Goal: Task Accomplishment & Management: Manage account settings

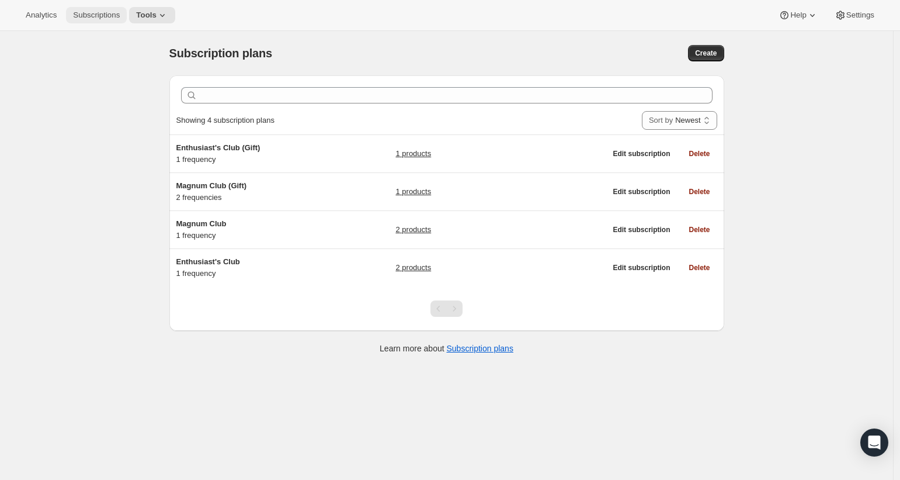
click at [96, 10] on button "Subscriptions" at bounding box center [96, 15] width 61 height 16
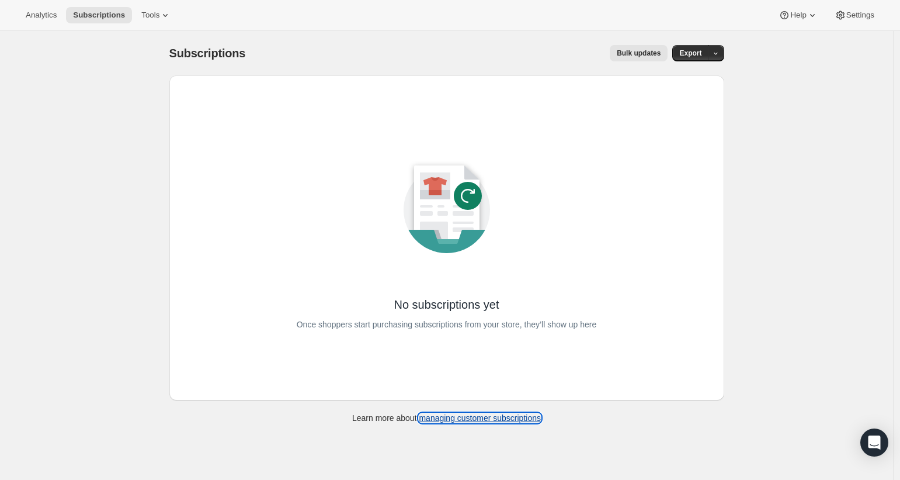
click at [456, 414] on link "managing customer subscriptions" at bounding box center [480, 417] width 122 height 9
click at [716, 53] on icon "button" at bounding box center [716, 54] width 8 height 8
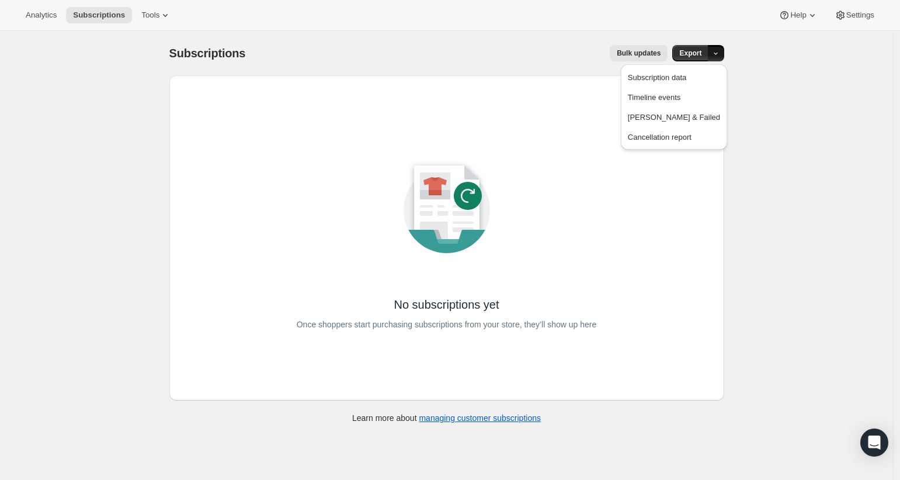
click at [770, 271] on div "Subscriptions. This page is ready Subscriptions Bulk updates More actions Bulk …" at bounding box center [446, 271] width 893 height 480
click at [147, 19] on span "Tools" at bounding box center [150, 15] width 18 height 9
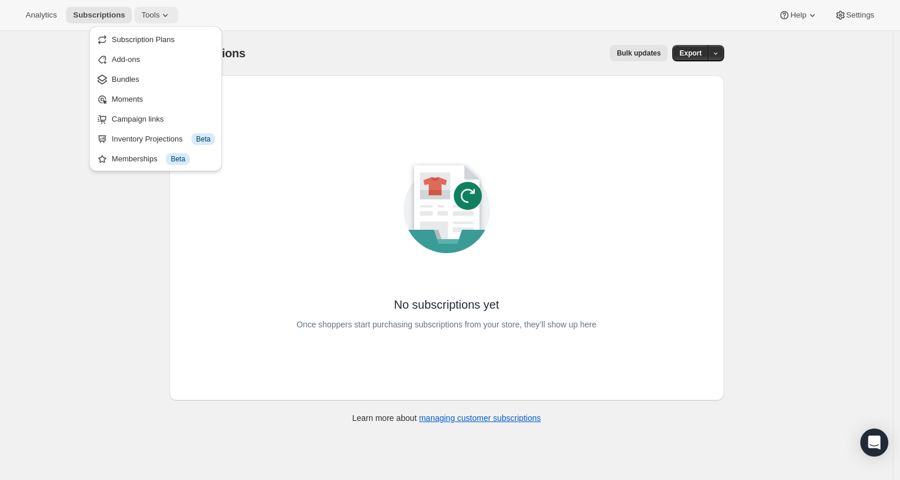
click at [155, 23] on button "Tools" at bounding box center [156, 15] width 44 height 16
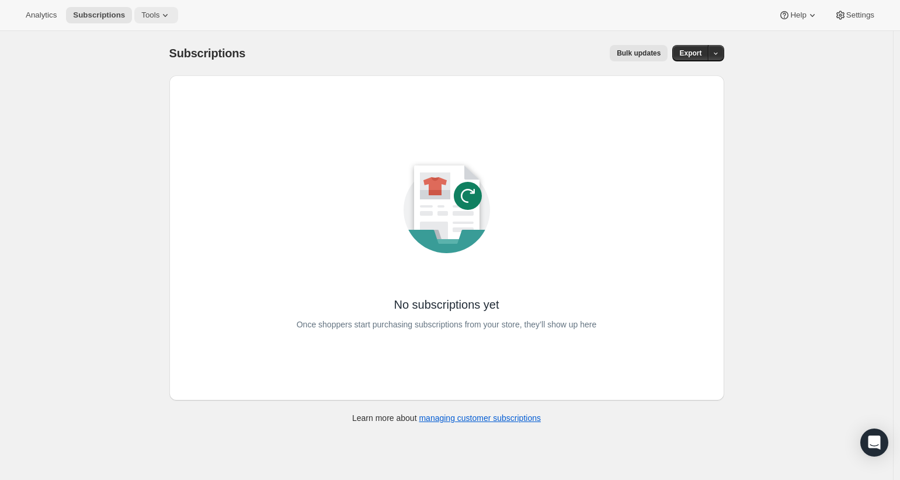
click at [155, 23] on button "Tools" at bounding box center [156, 15] width 44 height 16
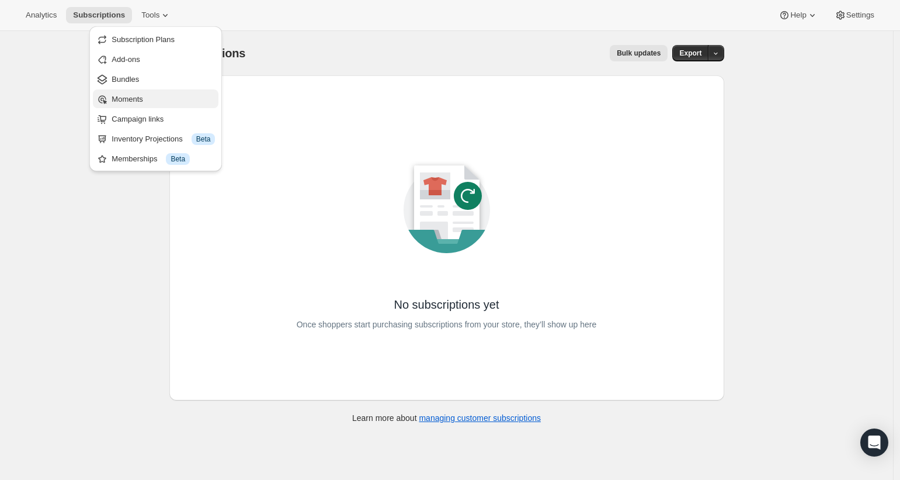
click at [161, 106] on button "Moments" at bounding box center [156, 98] width 126 height 19
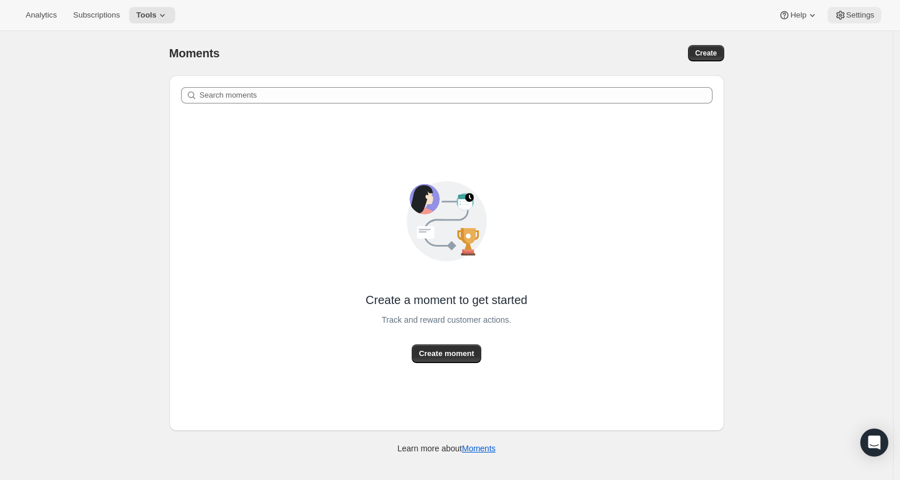
click at [858, 19] on span "Settings" at bounding box center [861, 15] width 28 height 9
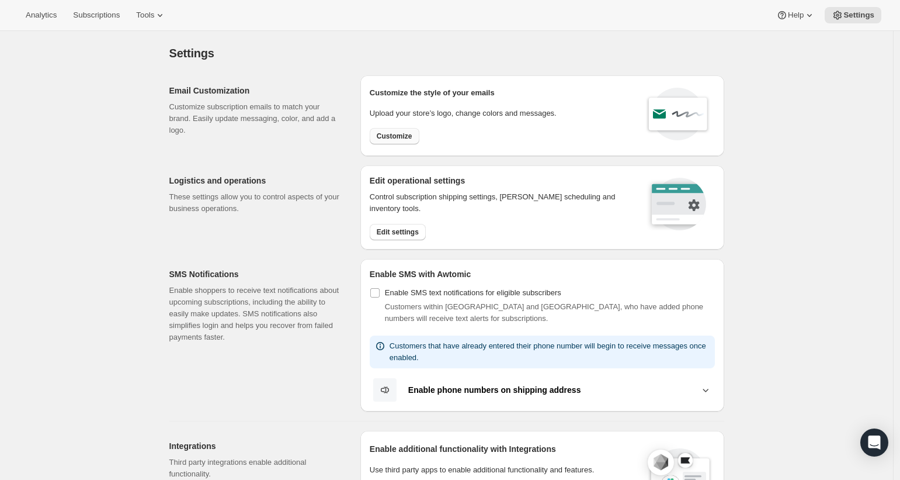
click at [401, 134] on span "Customize" at bounding box center [395, 135] width 36 height 9
select select "subscriptionMessage"
select select "5"
select select "15"
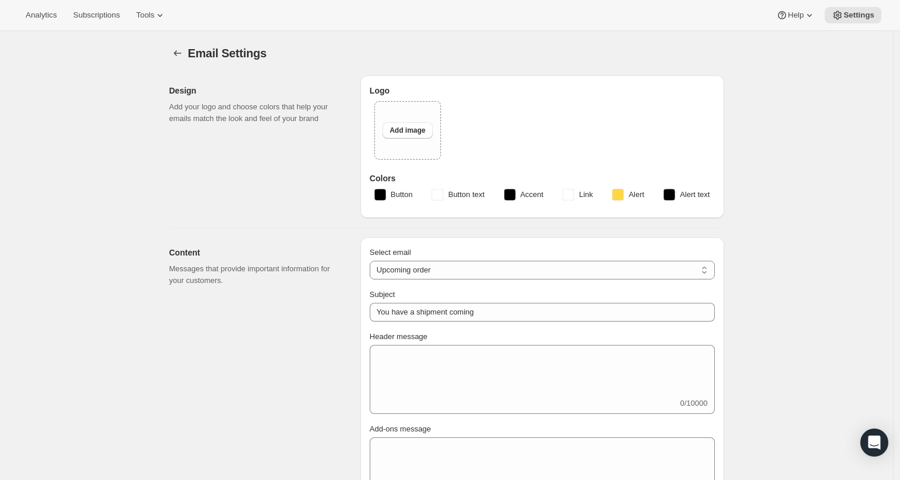
type input "Blind Enthusiasm Brewing Company"
click at [422, 131] on span "Add image" at bounding box center [408, 130] width 36 height 9
type input "C:\fakepath\BE-Logo-Main.svg"
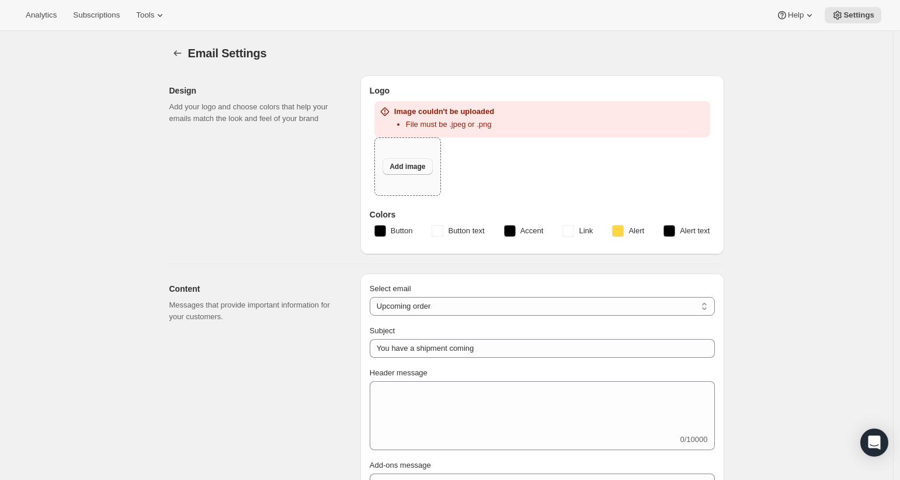
click at [421, 166] on span "Add image" at bounding box center [408, 166] width 36 height 9
click at [412, 166] on span "Add image" at bounding box center [408, 166] width 36 height 9
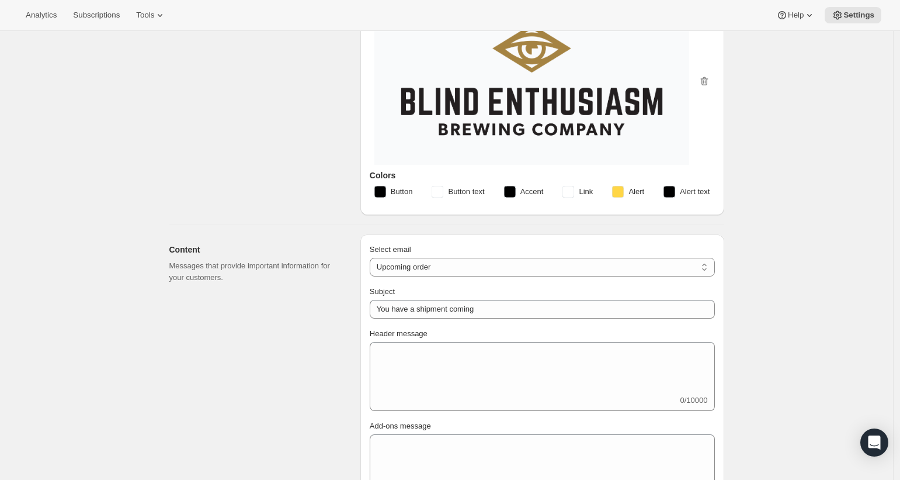
scroll to position [41, 0]
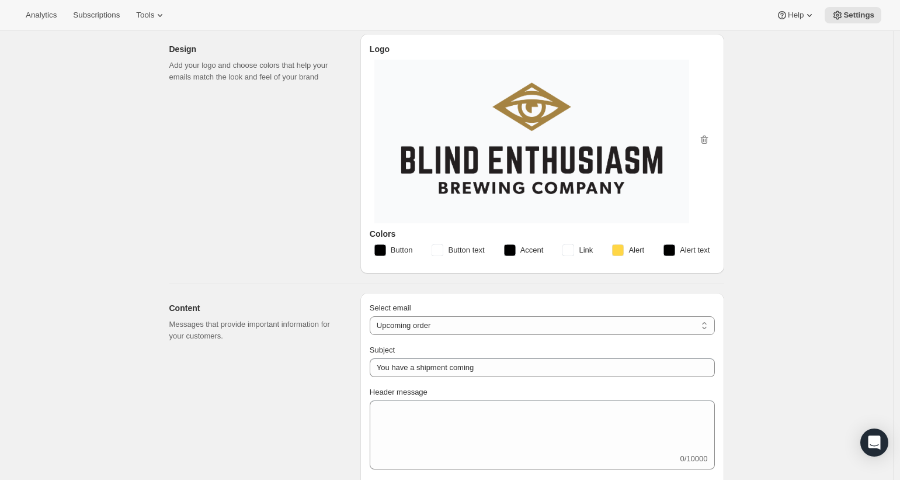
click at [383, 248] on rect "button" at bounding box center [381, 250] width 12 height 12
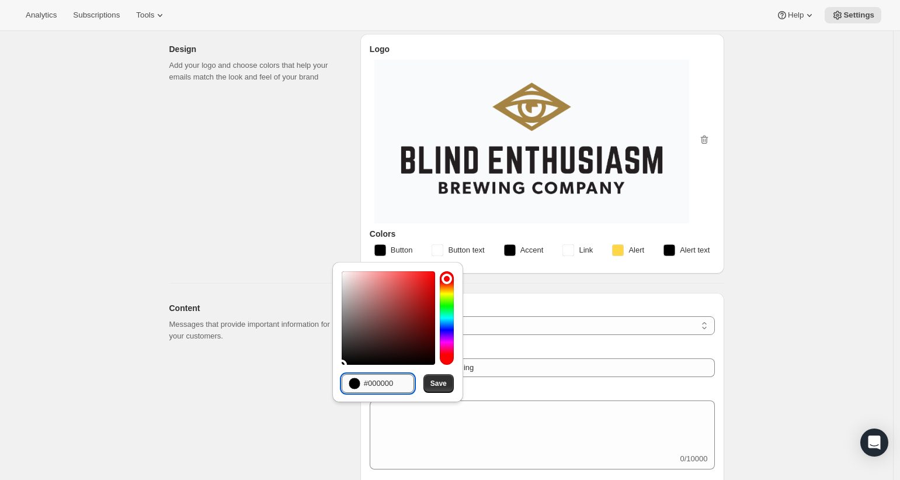
click at [388, 386] on input "#000000" at bounding box center [389, 383] width 50 height 19
paste input "#a5824"
paste input "a58242"
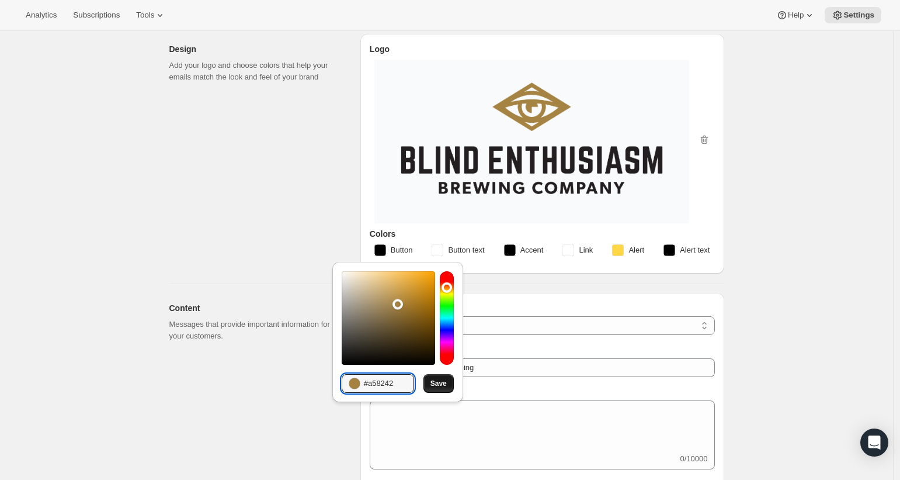
type input "#a58242"
click at [437, 388] on button "Save" at bounding box center [439, 383] width 30 height 19
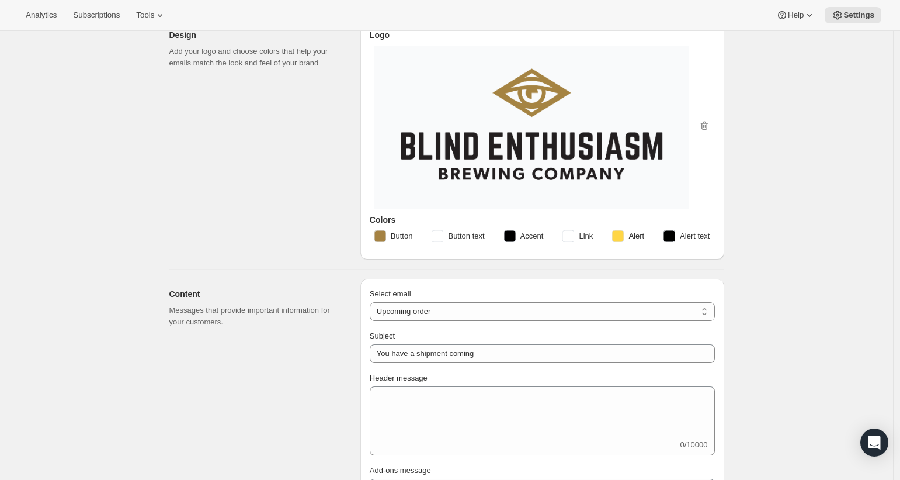
scroll to position [70, 0]
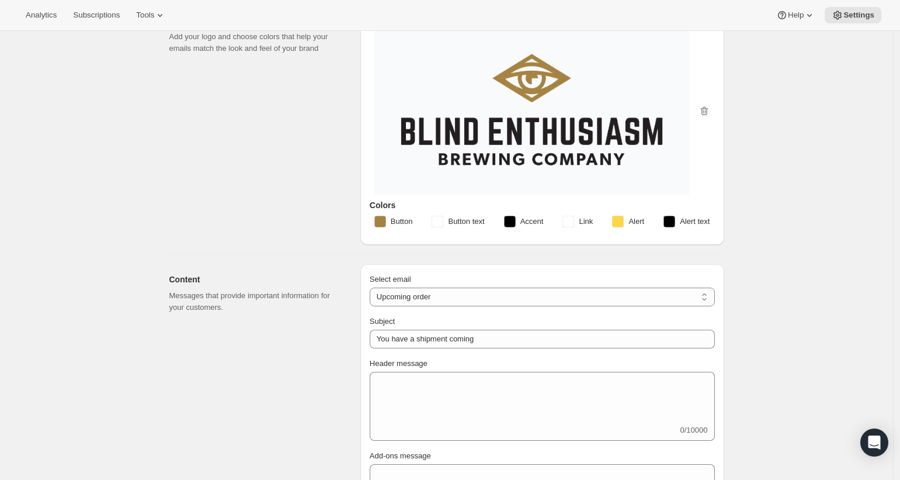
click at [515, 222] on rect "button" at bounding box center [510, 222] width 12 height 12
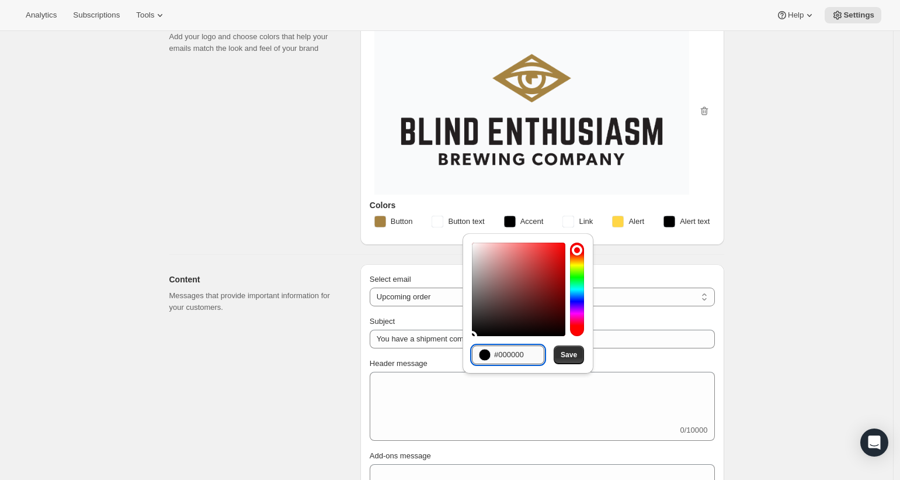
click at [510, 355] on input "#000000" at bounding box center [519, 354] width 50 height 19
type input "#222222"
click at [570, 356] on span "Save" at bounding box center [569, 354] width 16 height 9
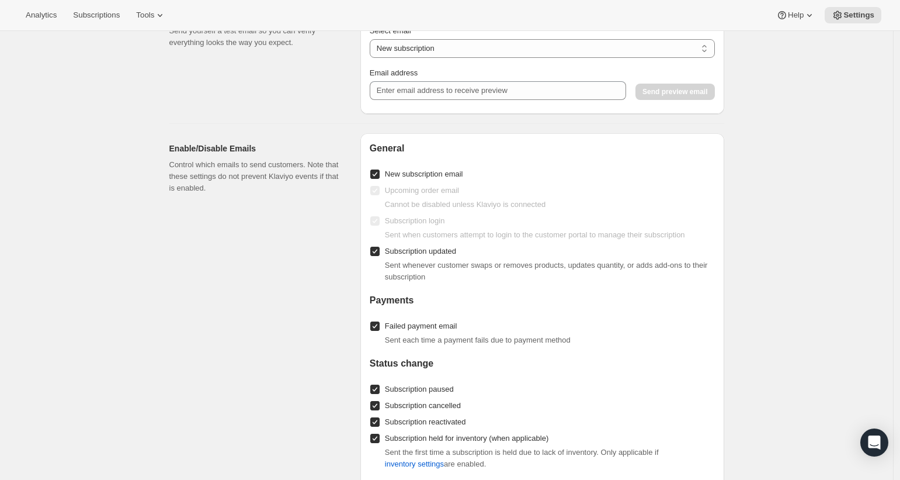
scroll to position [1186, 0]
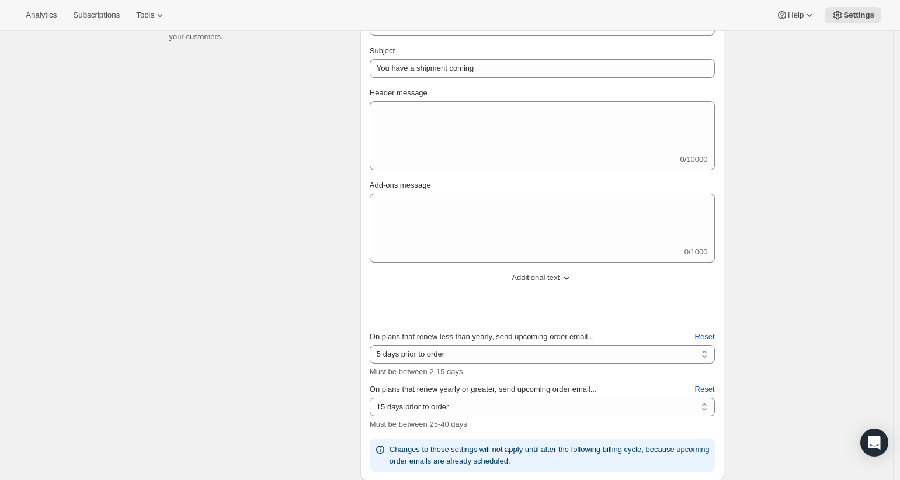
scroll to position [363, 0]
